Goal: Task Accomplishment & Management: Complete application form

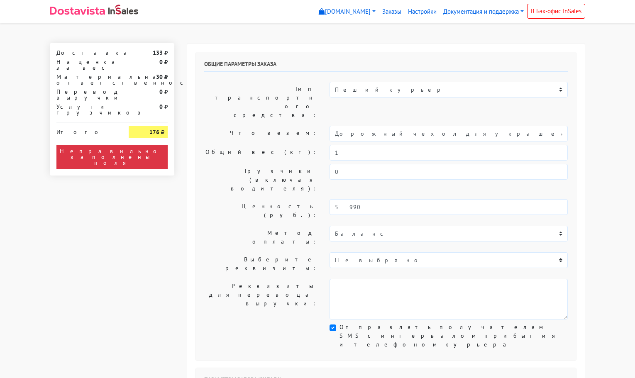
select select "11:00"
select select "21:00"
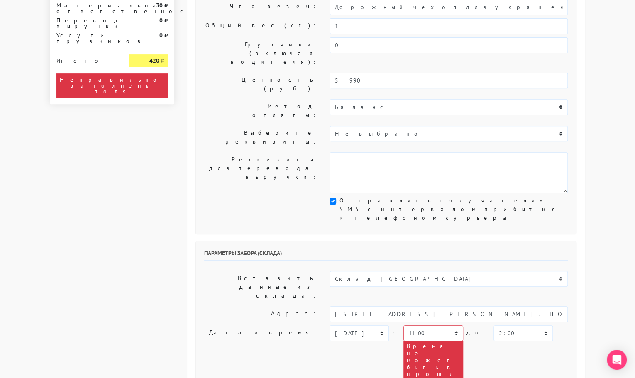
scroll to position [127, 0]
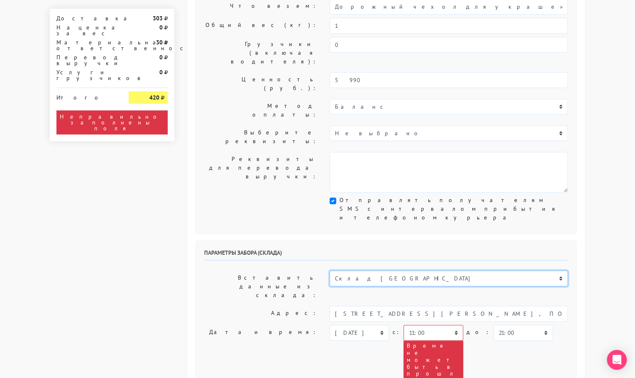
click at [384, 270] on select "Склад [GEOGRAPHIC_DATA] Склад [GEOGRAPHIC_DATA] [GEOGRAPHIC_DATA][PERSON_NAME] …" at bounding box center [448, 278] width 238 height 16
select select "1019"
click at [329, 270] on select "Склад [GEOGRAPHIC_DATA] Склад [GEOGRAPHIC_DATA] [GEOGRAPHIC_DATA][PERSON_NAME] …" at bounding box center [448, 278] width 238 height 16
type input "[STREET_ADDRESS][PERSON_NAME]"
type input "89251806702"
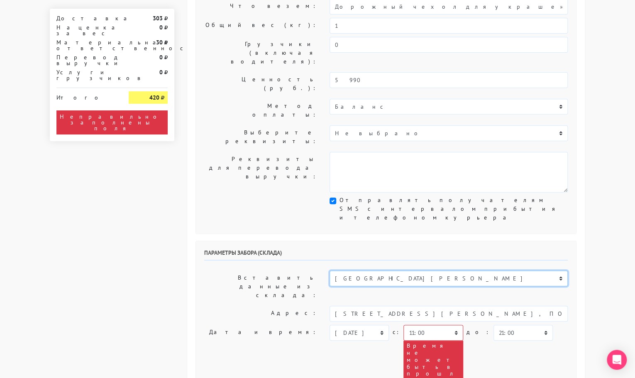
type textarea "Магазин серебряных украшений SBLESKOM (вход со стороны [GEOGRAPHIC_DATA])"
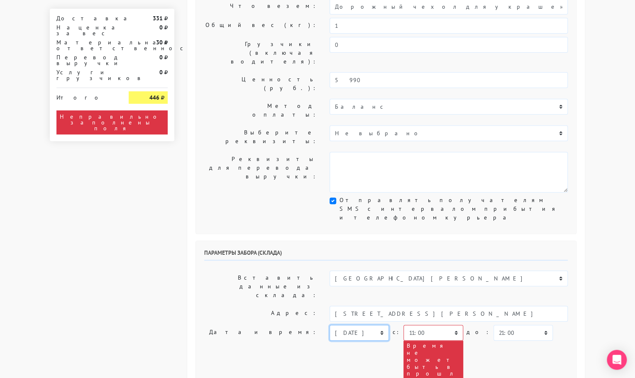
click at [365, 325] on select "[DATE] [DATE] [DATE] [DATE] [DATE] [DATE] [DATE] [DATE] [DATE]" at bounding box center [358, 333] width 59 height 16
select select "[DATE]"
click at [329, 325] on select "[DATE] [DATE] [DATE] [DATE] [DATE] [DATE] [DATE] [DATE] [DATE]" at bounding box center [358, 333] width 59 height 16
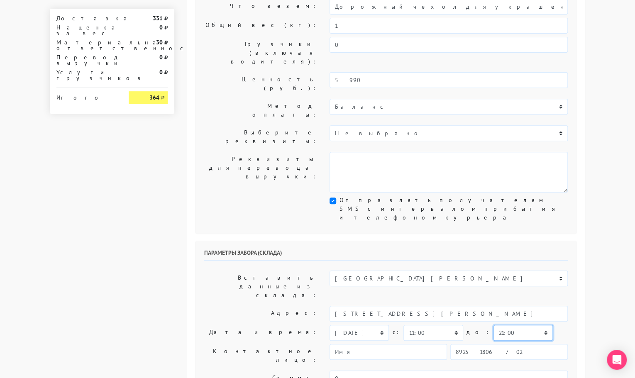
click at [510, 325] on select "00:00 00:30 01:00 01:30 02:00 02:30 03:00 03:30 04:00 04:30 05:00 05:30 06:00 0…" at bounding box center [522, 333] width 59 height 16
select select "11:30"
click at [493, 325] on select "00:00 00:30 01:00 01:30 02:00 02:30 03:00 03:30 04:00 04:30 05:00 05:30 06:00 0…" at bounding box center [522, 333] width 59 height 16
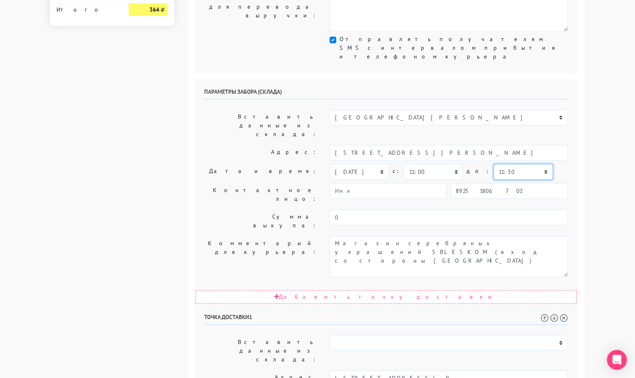
scroll to position [288, 0]
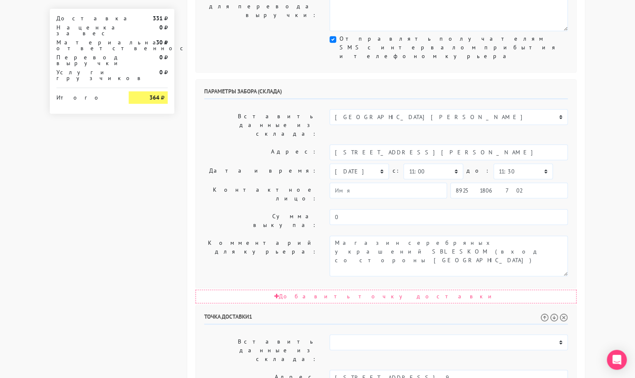
select select "11:30"
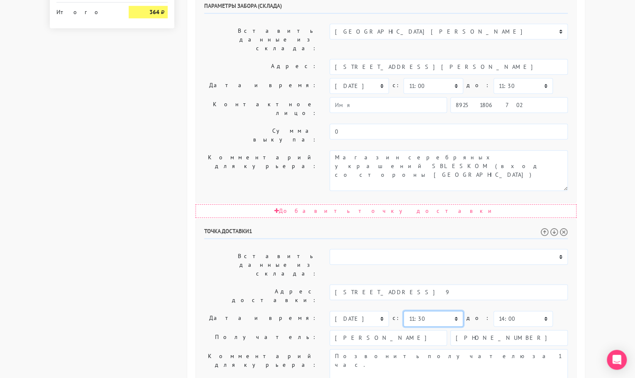
scroll to position [384, 0]
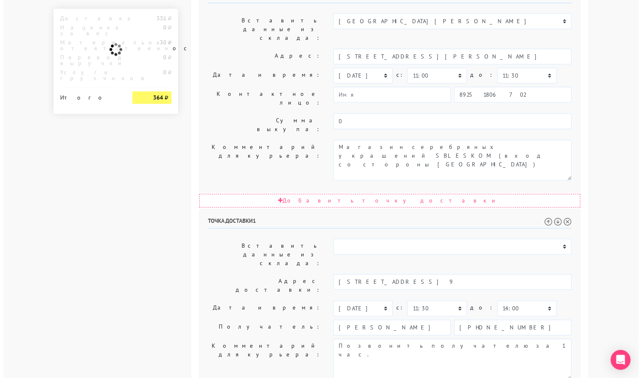
scroll to position [0, 0]
